Goal: Transaction & Acquisition: Purchase product/service

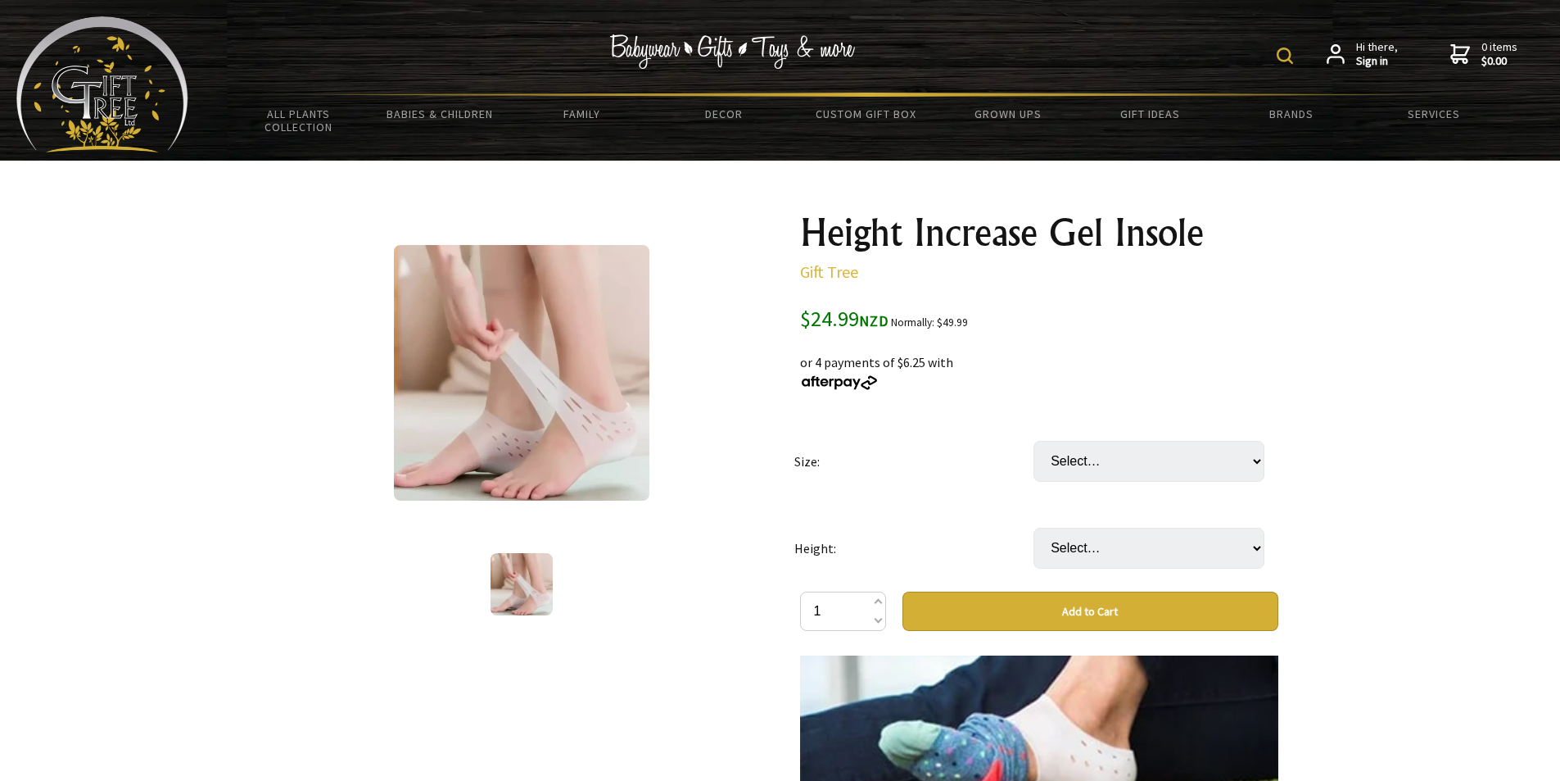
click at [510, 388] on img at bounding box center [522, 373] width 256 height 256
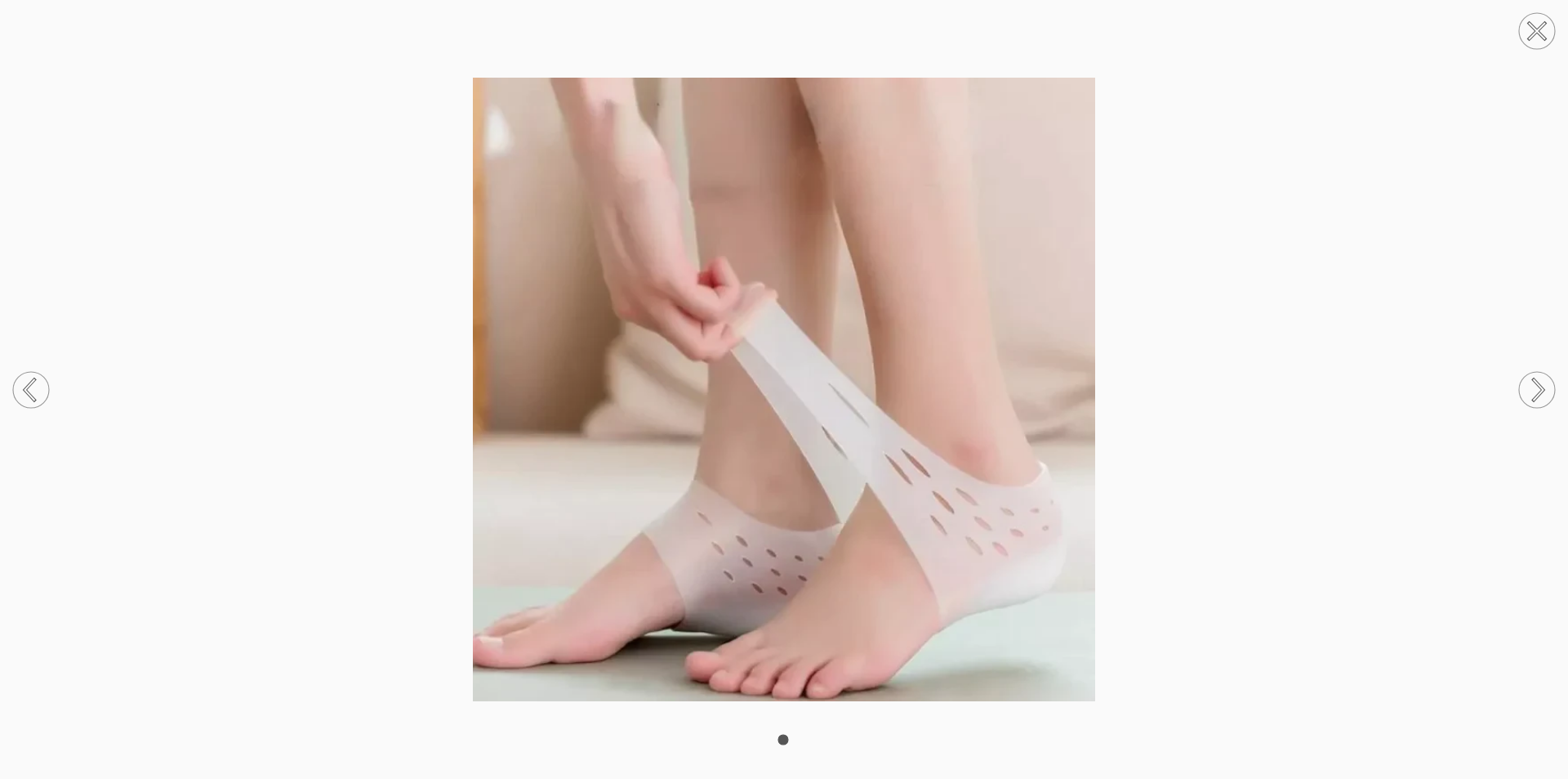
click at [1540, 44] on circle at bounding box center [1537, 31] width 36 height 36
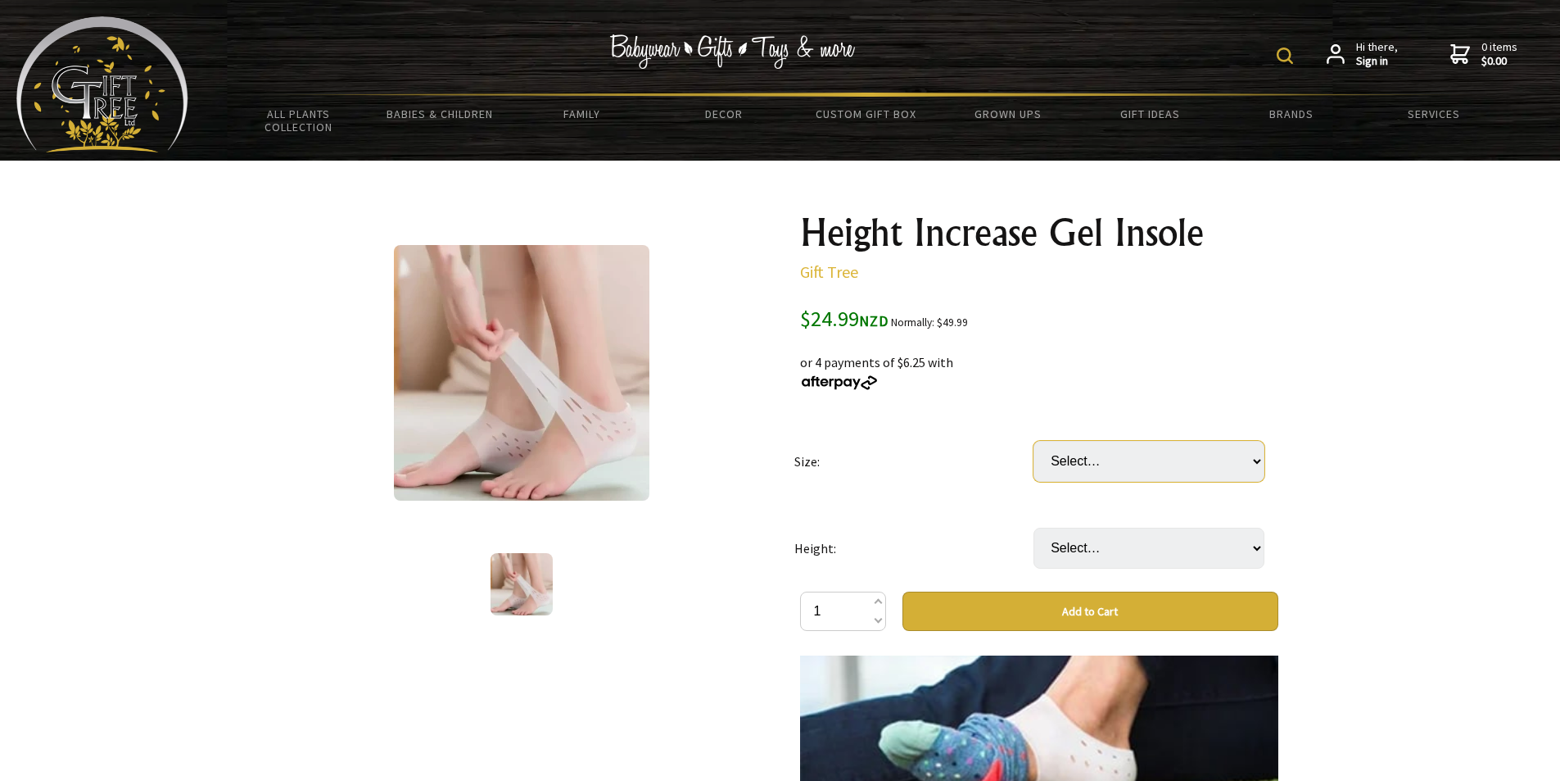
click at [1123, 441] on select "Select… 33 to 39 40 to 46" at bounding box center [1149, 461] width 231 height 41
click at [1137, 460] on select "Select… 33 to 39 40 to 46" at bounding box center [1149, 461] width 231 height 41
click at [1089, 578] on td "Select… 2cm 2.5cm 3cm 3.5cm 4cm" at bounding box center [1153, 548] width 239 height 87
click at [1099, 563] on select "Select… 2cm 2.5cm 3cm 3.5cm 4cm" at bounding box center [1149, 548] width 231 height 41
select select "4cm"
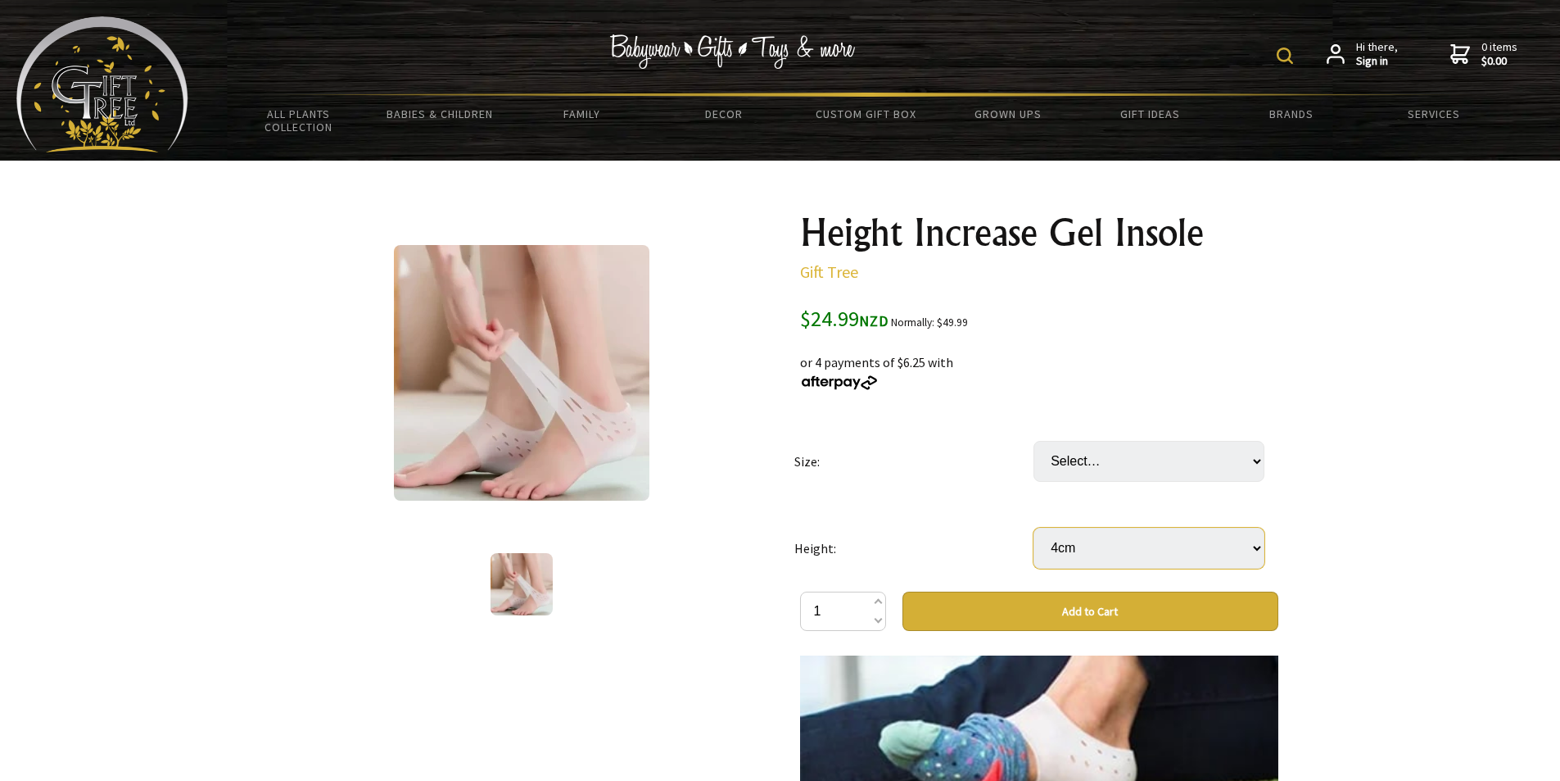
click at [1034, 528] on select "Select… 2cm 2.5cm 3cm 3.5cm 4cm" at bounding box center [1149, 548] width 231 height 41
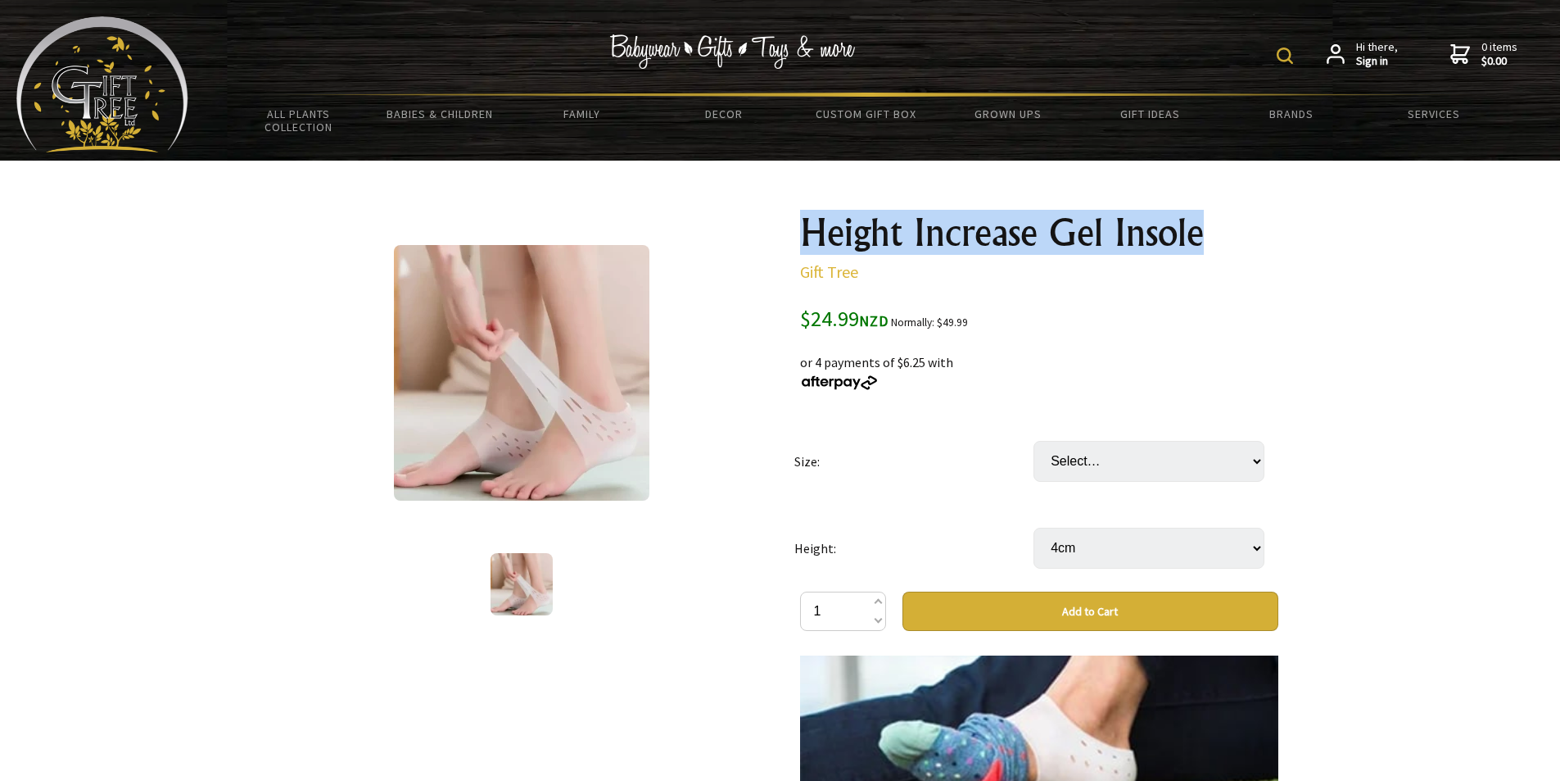
drag, startPoint x: 779, startPoint y: 228, endPoint x: 1216, endPoint y: 238, distance: 436.7
click at [1216, 238] on div "1 /1 Height Increase Gel Insole Gift Tree $24.99 NZD Normally: $49.99 50 % OFF:…" at bounding box center [781, 770] width 1022 height 1140
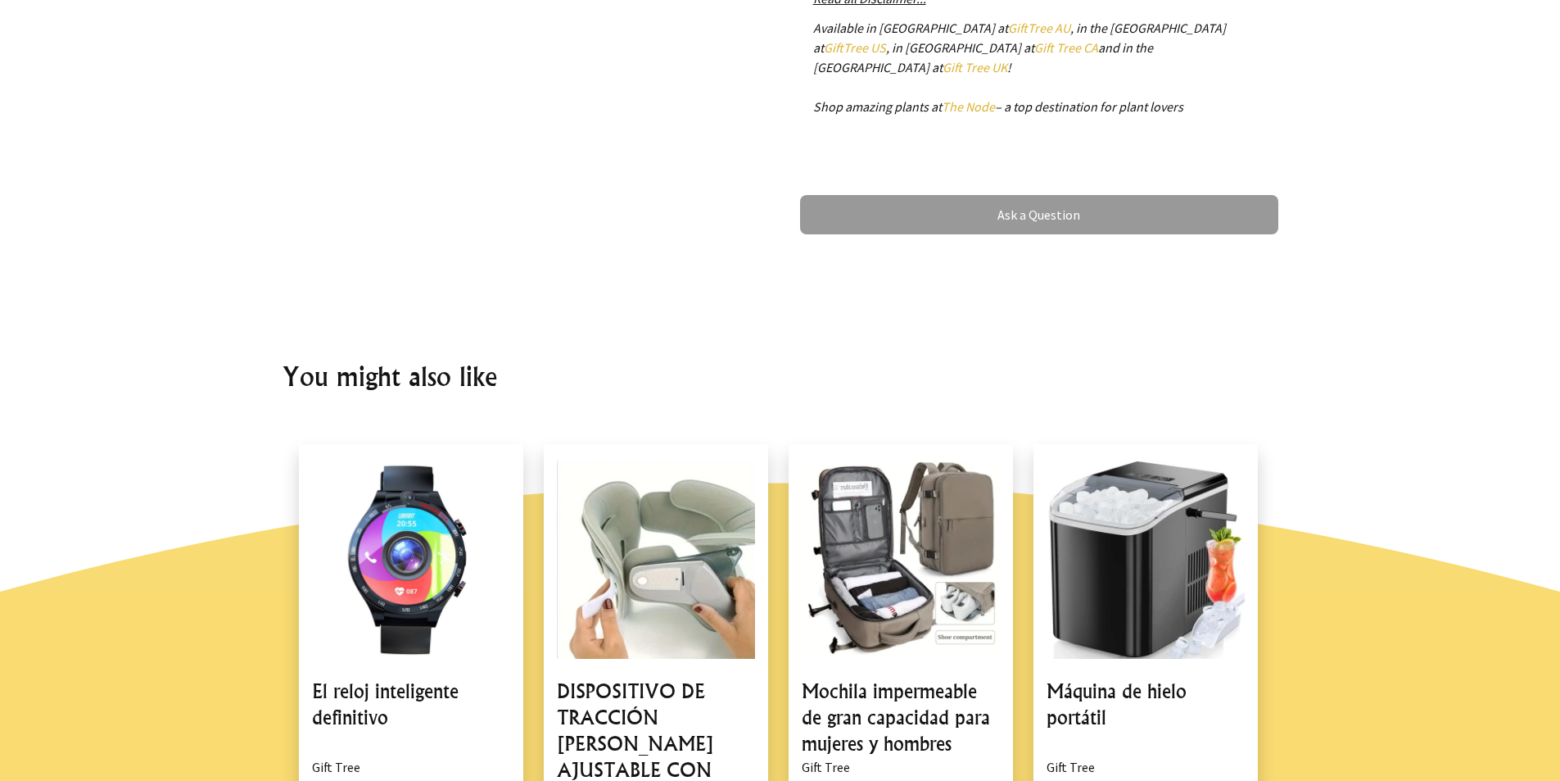
scroll to position [1556, 0]
